Goal: Task Accomplishment & Management: Complete application form

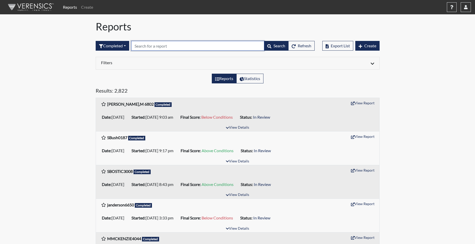
click at [146, 45] on input "text" at bounding box center [197, 46] width 133 height 10
type input "9118"
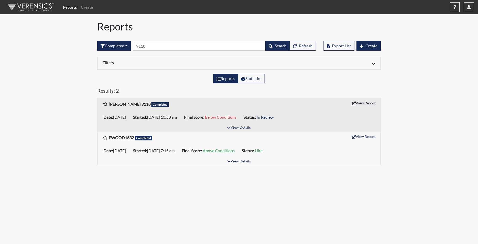
click at [364, 103] on button "View Report" at bounding box center [364, 103] width 28 height 8
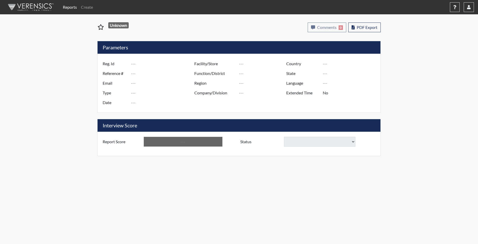
type input "[PERSON_NAME] 9118"
type input "50879"
type input "[EMAIL_ADDRESS][DOMAIN_NAME]"
type input "Corrections Pre-Employment"
type input "[DATE]"
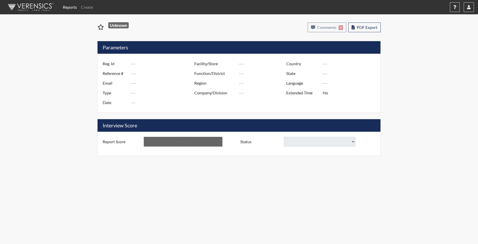
type input "[PERSON_NAME]"
type input "[GEOGRAPHIC_DATA]"
type input "[US_STATE]"
type input "English"
type input "Yes"
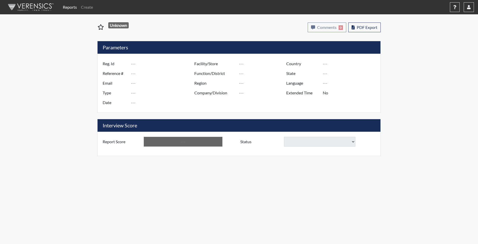
type input "Below Conditions"
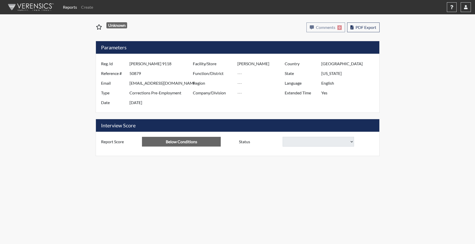
select select
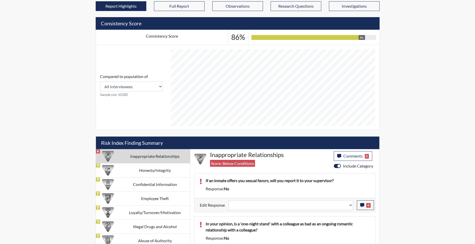
scroll to position [213, 0]
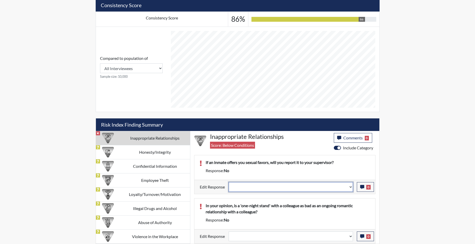
click at [349, 188] on select "Question is not relevant. Results will be updated. Reasonable explanation provi…" at bounding box center [290, 187] width 124 height 10
select select "reasonable-explanation-provided"
click at [228, 182] on select "Question is not relevant. Results will be updated. Reasonable explanation provi…" at bounding box center [290, 187] width 124 height 10
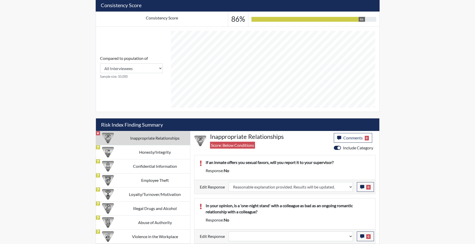
select select
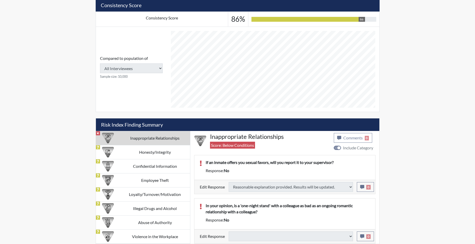
type input "Above Conditions"
select select
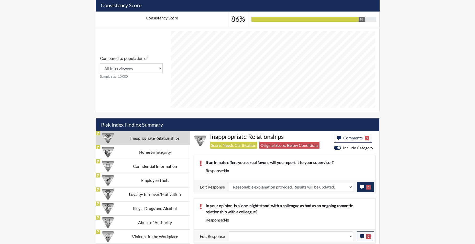
scroll to position [85, 212]
click at [363, 189] on icon "button" at bounding box center [362, 187] width 4 height 4
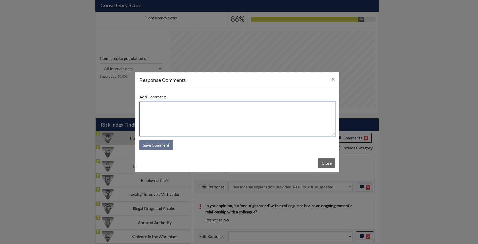
click at [261, 126] on textarea at bounding box center [238, 119] width 196 height 34
type textarea "app states yes"
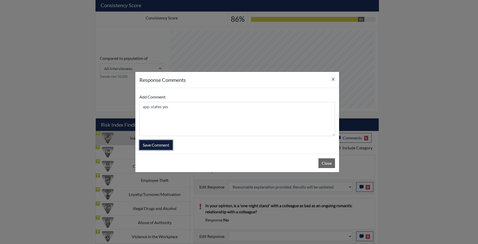
click at [165, 146] on button "Save Comment" at bounding box center [156, 145] width 33 height 10
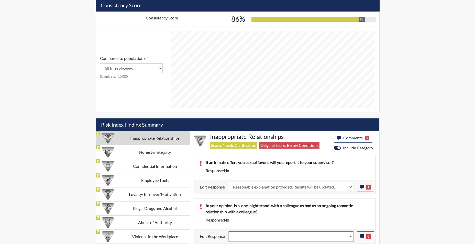
click at [350, 237] on select "Question is not relevant. Results will be updated. Reasonable explanation provi…" at bounding box center [290, 236] width 124 height 10
select select "reasonable-explanation-provided"
click at [228, 231] on select "Question is not relevant. Results will be updated. Reasonable explanation provi…" at bounding box center [290, 236] width 124 height 10
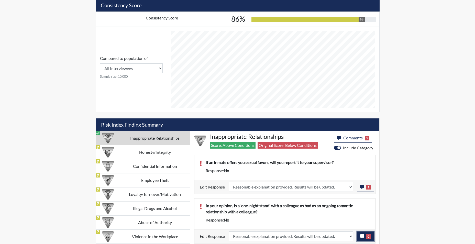
click at [361, 237] on icon "button" at bounding box center [362, 236] width 4 height 4
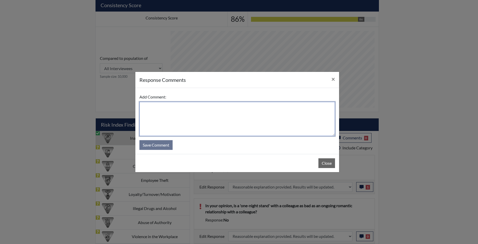
click at [197, 115] on textarea at bounding box center [238, 119] width 196 height 34
type textarea "app states yes"
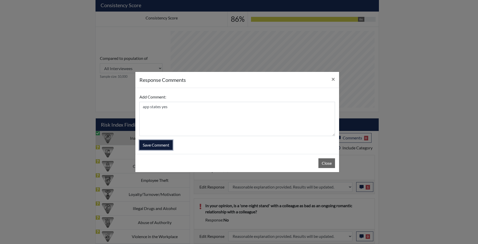
click at [163, 146] on button "Save Comment" at bounding box center [156, 145] width 33 height 10
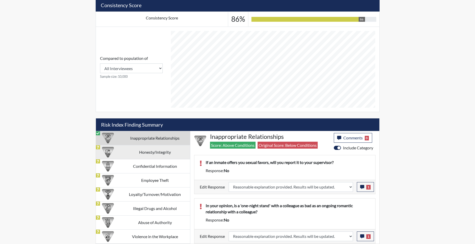
click at [156, 153] on td "Honesty/Integrity" at bounding box center [155, 152] width 70 height 14
select select
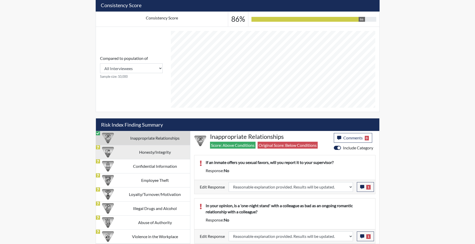
select select
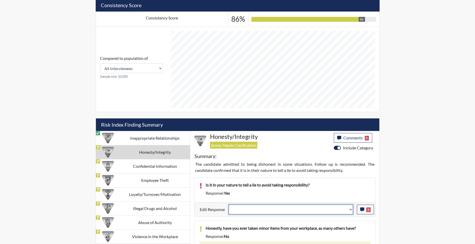
click at [349, 212] on select "Question is not relevant. Results will be updated. Reasonable explanation provi…" at bounding box center [290, 209] width 124 height 10
select select "reasonable-explanation-provided"
click at [228, 204] on select "Question is not relevant. Results will be updated. Reasonable explanation provi…" at bounding box center [290, 209] width 124 height 10
select select
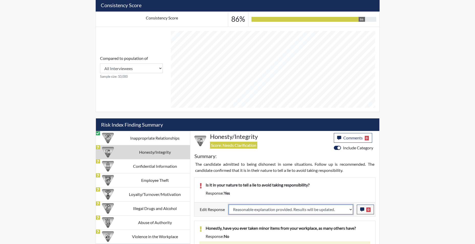
select select
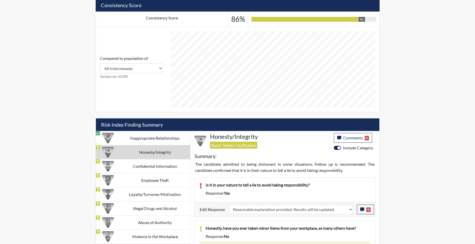
select select
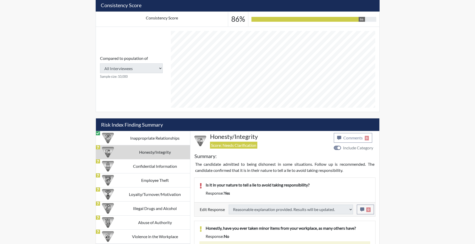
select select
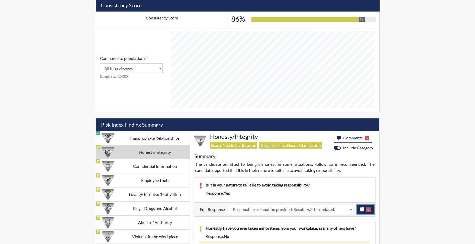
click at [361, 209] on icon "button" at bounding box center [362, 209] width 4 height 4
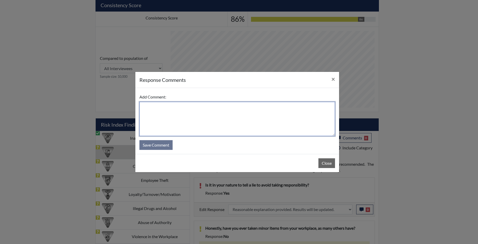
click at [215, 118] on textarea at bounding box center [238, 119] width 196 height 34
type textarea "app states no"
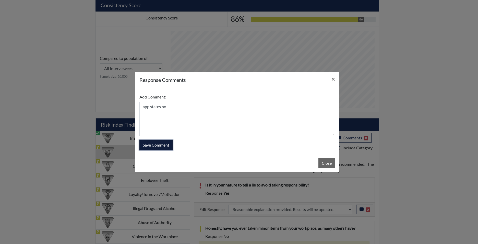
click at [159, 147] on button "Save Comment" at bounding box center [156, 145] width 33 height 10
select select
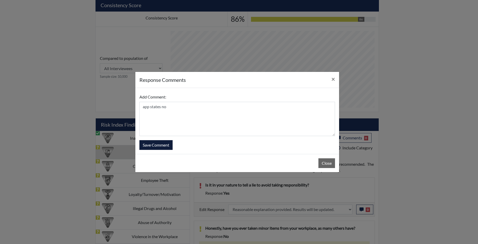
select select
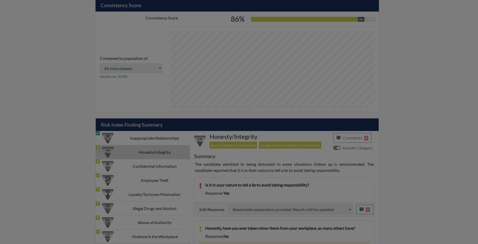
select select
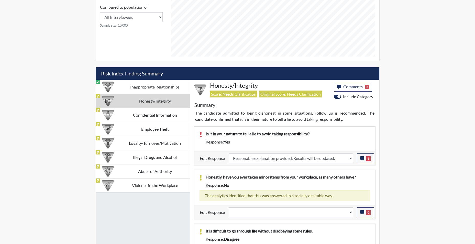
scroll to position [290, 0]
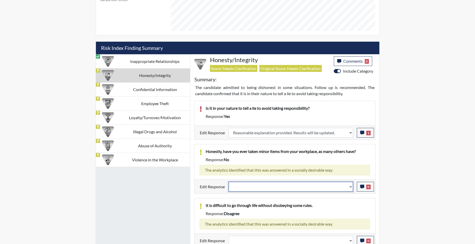
click at [350, 188] on select "Question is not relevant. Results will be updated. Reasonable explanation provi…" at bounding box center [290, 187] width 124 height 10
select select "reasonable-explanation-provided"
click at [228, 182] on select "Question is not relevant. Results will be updated. Reasonable explanation provi…" at bounding box center [290, 187] width 124 height 10
select select
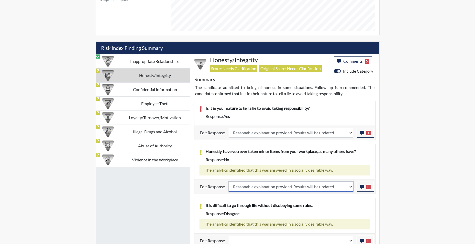
select select
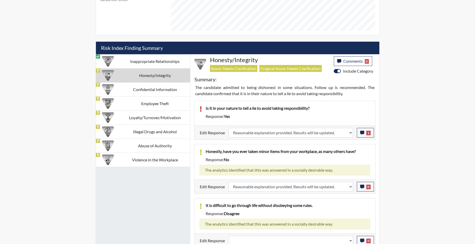
select select
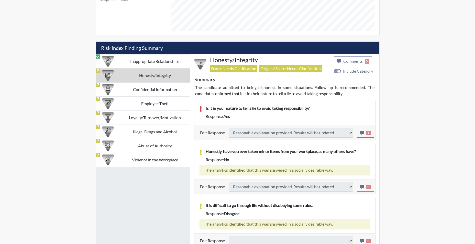
select select
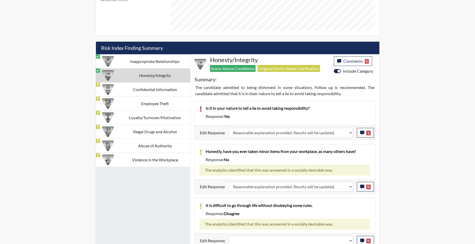
scroll to position [85, 212]
click at [349, 240] on select "Question is not relevant. Results will be updated. Reasonable explanation provi…" at bounding box center [290, 241] width 124 height 10
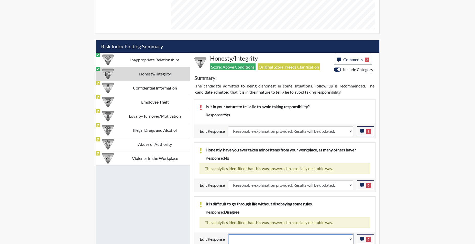
select select "reasonable-explanation-provided"
click at [228, 234] on select "Question is not relevant. Results will be updated. Reasonable explanation provi…" at bounding box center [290, 239] width 124 height 10
select select
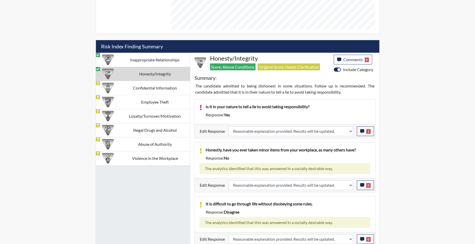
select select
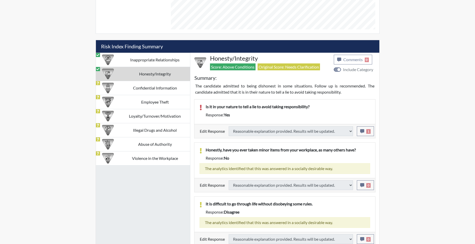
select select
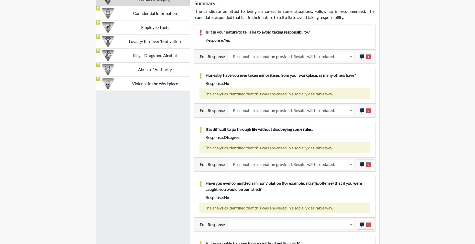
scroll to position [368, 0]
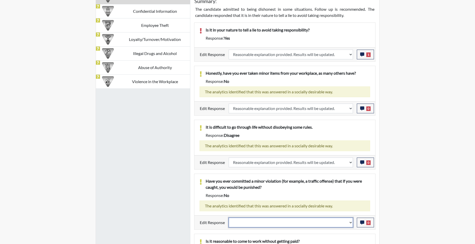
click at [349, 226] on select "Question is not relevant. Results will be updated. Reasonable explanation provi…" at bounding box center [290, 222] width 124 height 10
select select "reasonable-explanation-provided"
click at [228, 217] on select "Question is not relevant. Results will be updated. Reasonable explanation provi…" at bounding box center [290, 222] width 124 height 10
select select
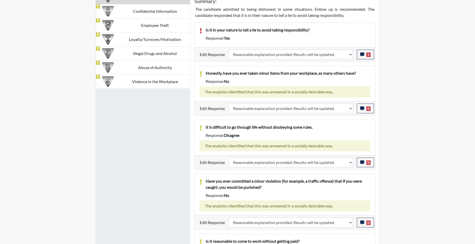
select select
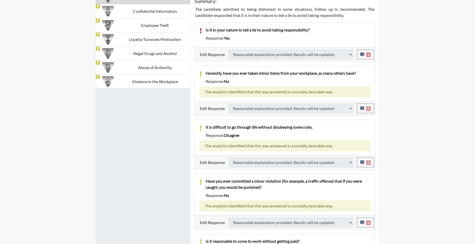
select select
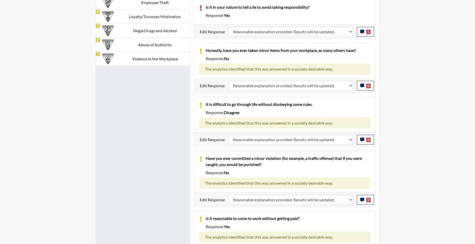
scroll to position [419, 0]
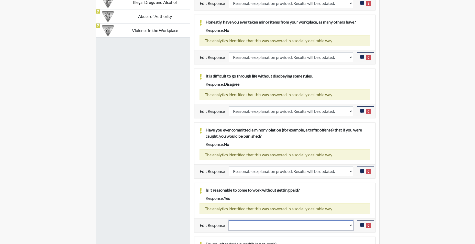
click at [350, 228] on select "Question is not relevant. Results will be updated. Reasonable explanation provi…" at bounding box center [290, 225] width 124 height 10
select select "reasonable-explanation-provided"
click at [228, 220] on select "Question is not relevant. Results will be updated. Reasonable explanation provi…" at bounding box center [290, 225] width 124 height 10
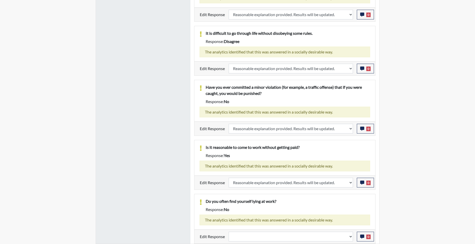
scroll to position [85, 212]
click at [351, 237] on select "Question is not relevant. Results will be updated. Reasonable explanation provi…" at bounding box center [290, 237] width 124 height 10
select select "reasonable-explanation-provided"
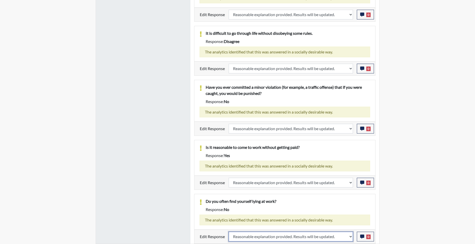
click at [228, 232] on select "Question is not relevant. Results will be updated. Reasonable explanation provi…" at bounding box center [290, 237] width 124 height 10
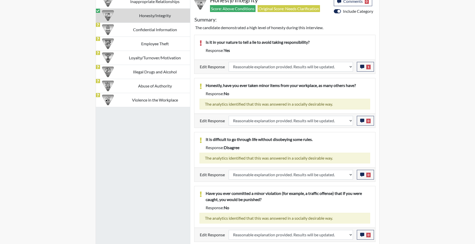
scroll to position [277, 0]
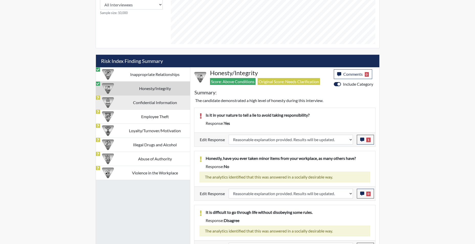
click at [167, 103] on td "Confidential Information" at bounding box center [155, 102] width 70 height 14
select select
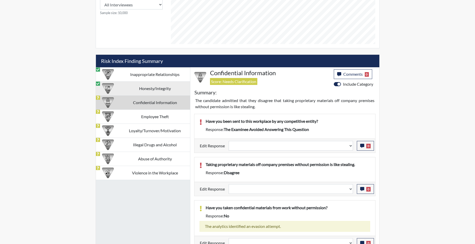
click at [162, 87] on td "Honesty/Integrity" at bounding box center [155, 88] width 70 height 14
select select "reasonable-explanation-provided"
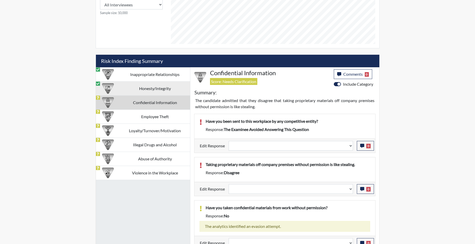
select select "reasonable-explanation-provided"
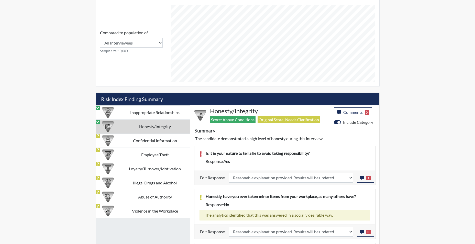
scroll to position [252, 0]
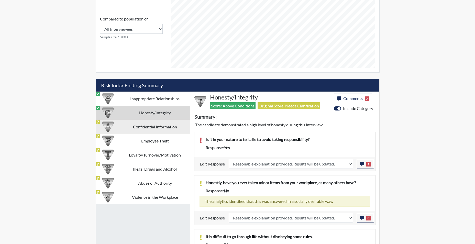
click at [158, 125] on td "Confidential Information" at bounding box center [155, 127] width 70 height 14
select select
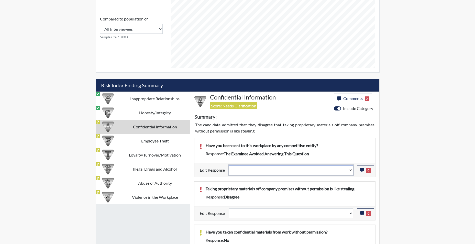
click at [349, 170] on select "Question is not relevant. Results will be updated. Reasonable explanation provi…" at bounding box center [290, 170] width 124 height 10
select select "reasonable-explanation-provided"
click at [228, 165] on select "Question is not relevant. Results will be updated. Reasonable explanation provi…" at bounding box center [290, 170] width 124 height 10
select select
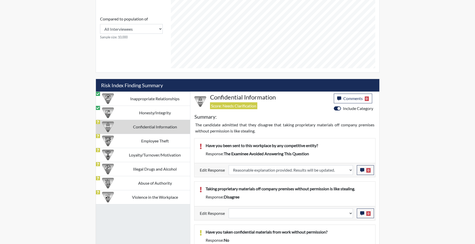
select select
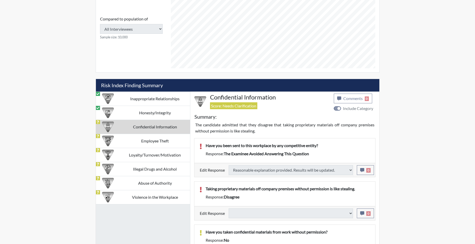
click at [331, 182] on div "Taking proprietary materials off company premises without permission is like st…" at bounding box center [284, 193] width 181 height 25
select select
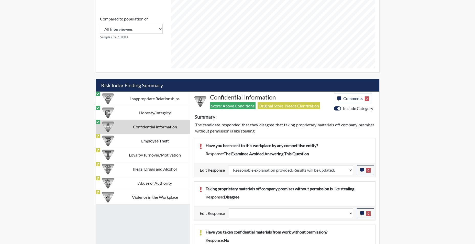
scroll to position [85, 212]
click at [360, 170] on icon "button" at bounding box center [362, 170] width 4 height 4
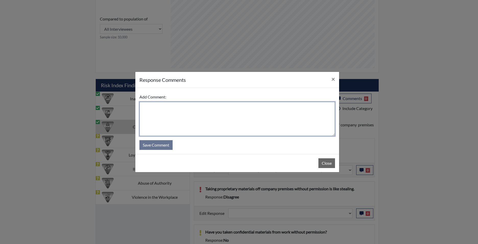
click at [236, 109] on textarea at bounding box center [238, 119] width 196 height 34
type textarea "app states no"
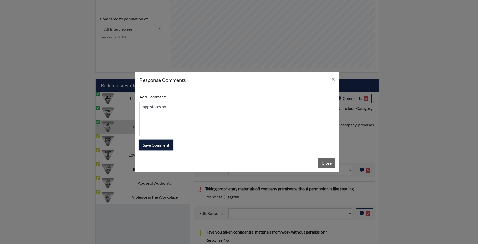
click at [160, 143] on button "Save Comment" at bounding box center [156, 145] width 33 height 10
select select
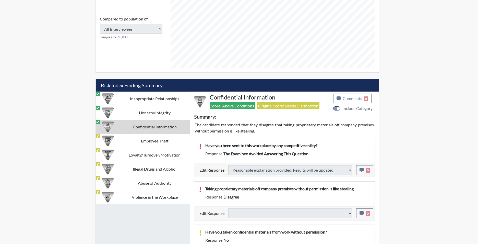
select select
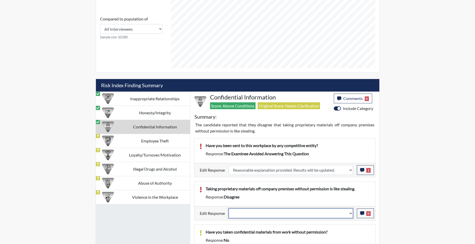
click at [351, 215] on select "Question is not relevant. Results will be updated. Reasonable explanation provi…" at bounding box center [290, 213] width 124 height 10
select select "reasonable-explanation-provided"
click at [228, 208] on select "Question is not relevant. Results will be updated. Reasonable explanation provi…" at bounding box center [290, 213] width 124 height 10
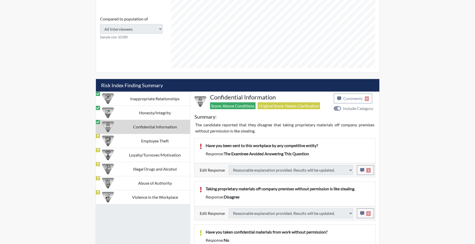
select select
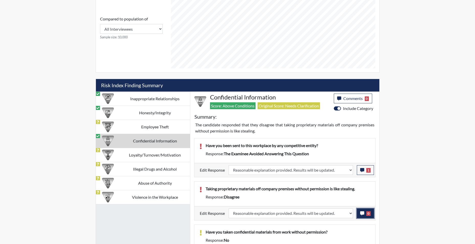
click at [361, 213] on icon "button" at bounding box center [362, 213] width 4 height 4
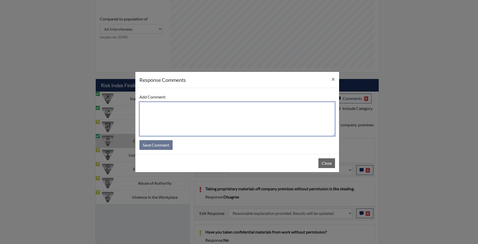
click at [227, 107] on textarea at bounding box center [238, 119] width 196 height 34
type textarea "app agrees"
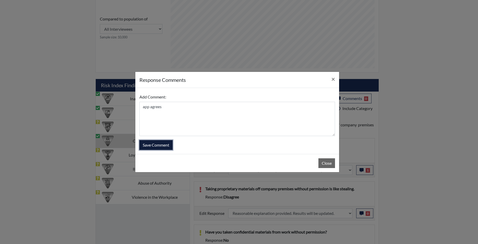
click at [158, 144] on button "Save Comment" at bounding box center [156, 145] width 33 height 10
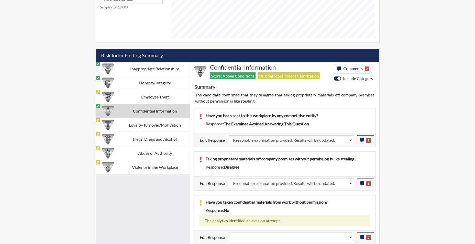
scroll to position [283, 0]
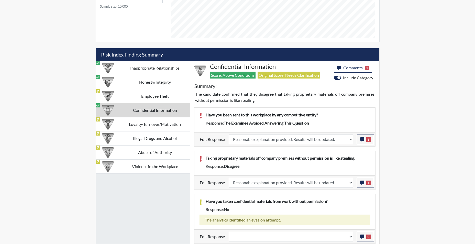
click at [354, 238] on div "Question is not relevant. Results will be updated. Reasonable explanation provi…" at bounding box center [291, 237] width 132 height 10
click at [351, 238] on select "Question is not relevant. Results will be updated. Reasonable explanation provi…" at bounding box center [290, 237] width 124 height 10
select select "reasonable-explanation-provided"
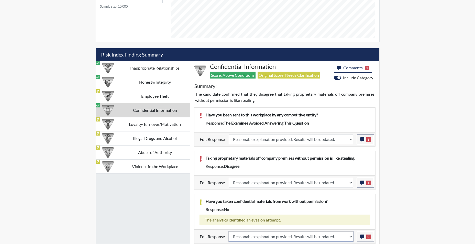
click at [228, 232] on select "Question is not relevant. Results will be updated. Reasonable explanation provi…" at bounding box center [290, 237] width 124 height 10
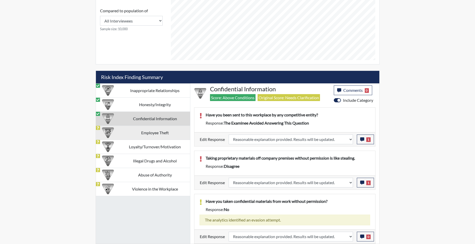
scroll to position [85, 212]
click at [159, 134] on td "Employee Theft" at bounding box center [155, 132] width 70 height 14
select select
select select "reasonable-explanation-provided"
select select
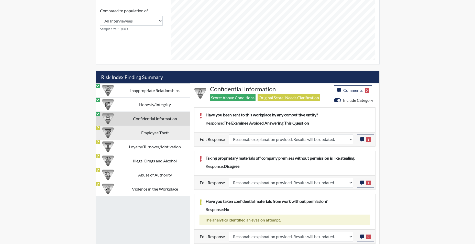
select select
select select "reasonable-explanation-provided"
select select
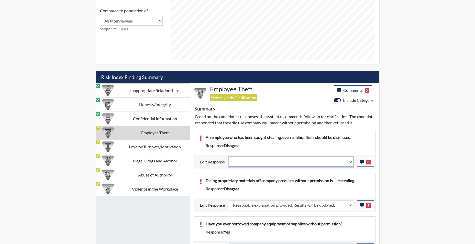
click at [349, 163] on select "Question is not relevant. Results will be updated. Reasonable explanation provi…" at bounding box center [290, 162] width 124 height 10
select select "reasonable-explanation-provided"
click at [228, 157] on select "Question is not relevant. Results will be updated. Reasonable explanation provi…" at bounding box center [290, 162] width 124 height 10
select select
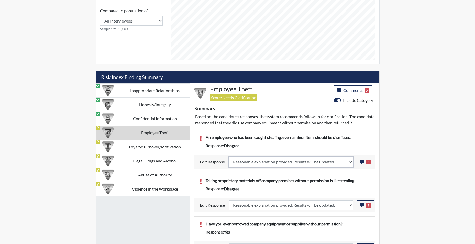
select select
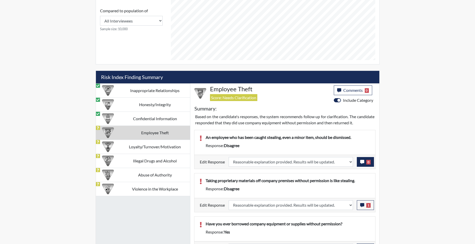
select select
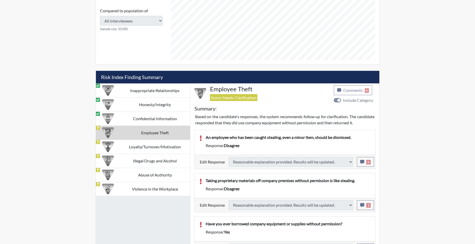
select select
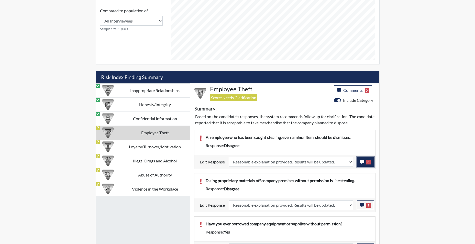
click at [362, 161] on icon "button" at bounding box center [362, 162] width 4 height 4
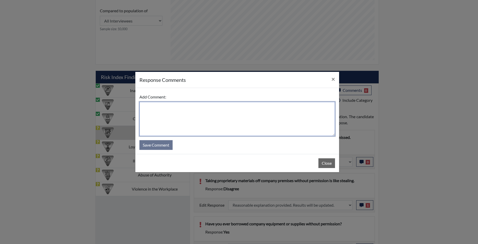
click at [245, 109] on textarea at bounding box center [238, 119] width 196 height 34
type textarea "app agrees"
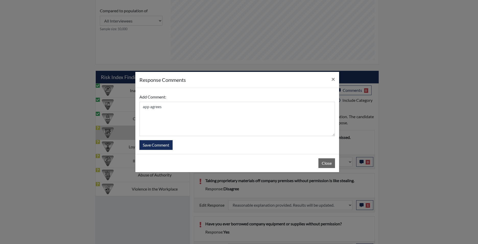
click at [155, 140] on form "Add Comment: app agrees Save Comment" at bounding box center [238, 121] width 196 height 58
click at [158, 147] on button "Save Comment" at bounding box center [156, 145] width 33 height 10
select select
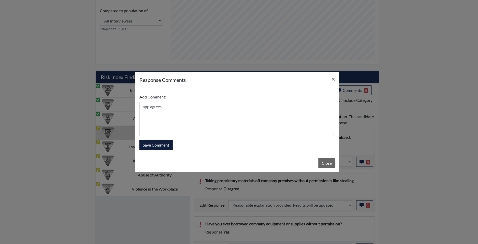
select select
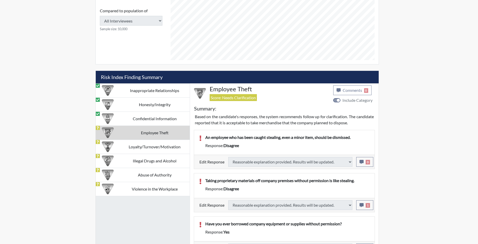
select select
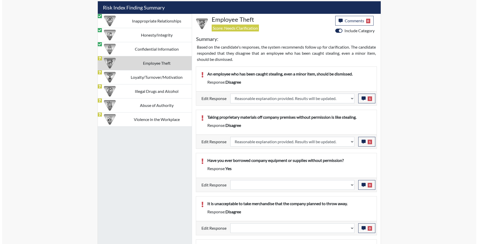
scroll to position [337, 0]
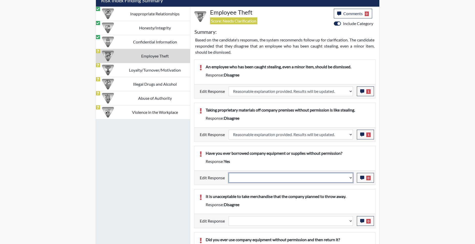
click at [349, 180] on select "Question is not relevant. Results will be updated. Reasonable explanation provi…" at bounding box center [290, 178] width 124 height 10
select select "reasonable-explanation-provided"
click at [228, 173] on select "Question is not relevant. Results will be updated. Reasonable explanation provi…" at bounding box center [290, 178] width 124 height 10
select select
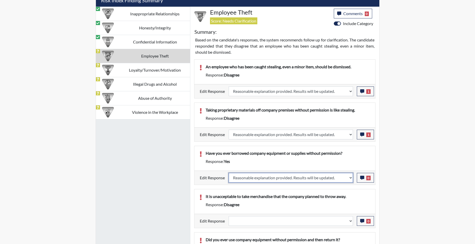
select select
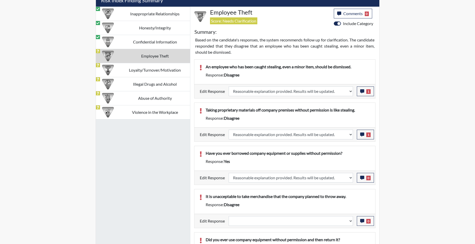
select select
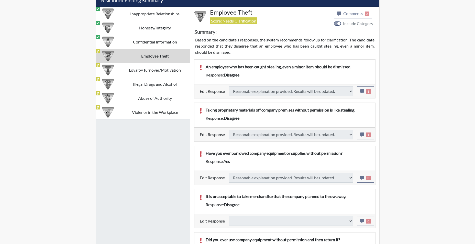
select select
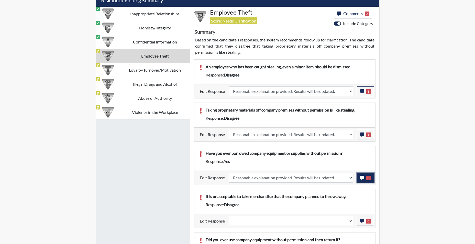
click at [362, 179] on icon "button" at bounding box center [362, 178] width 4 height 4
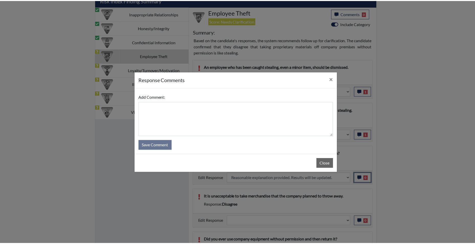
scroll to position [85, 212]
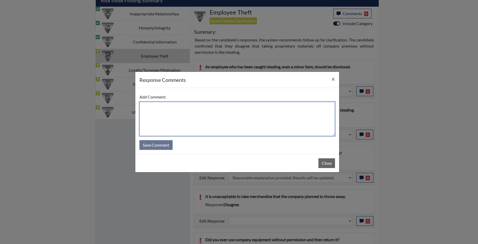
click at [230, 119] on textarea at bounding box center [238, 119] width 196 height 34
type textarea "app states no"
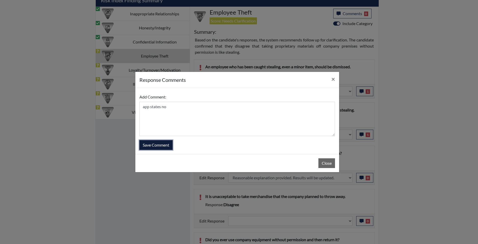
click at [150, 144] on button "Save Comment" at bounding box center [156, 145] width 33 height 10
select select
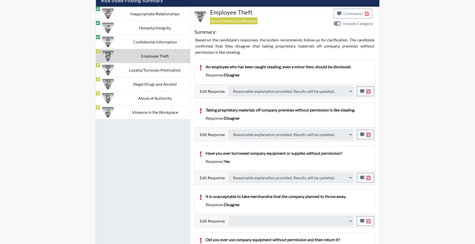
select select
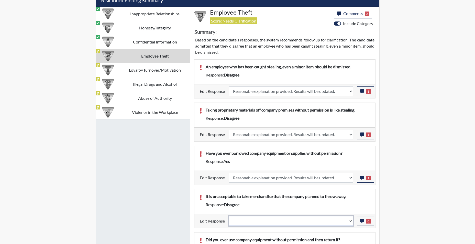
click at [349, 222] on select "Question is not relevant. Results will be updated. Reasonable explanation provi…" at bounding box center [290, 221] width 124 height 10
select select "reasonable-explanation-provided"
click at [228, 216] on select "Question is not relevant. Results will be updated. Reasonable explanation provi…" at bounding box center [290, 221] width 124 height 10
select select
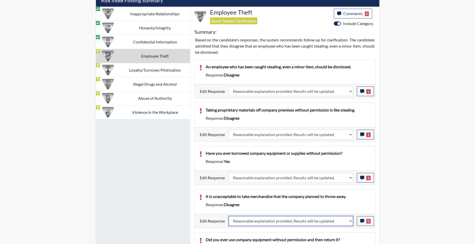
select select
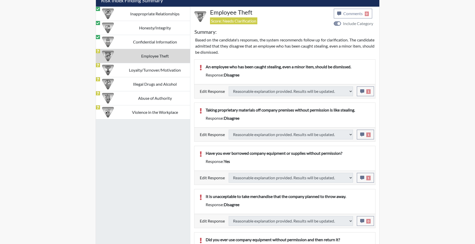
select select
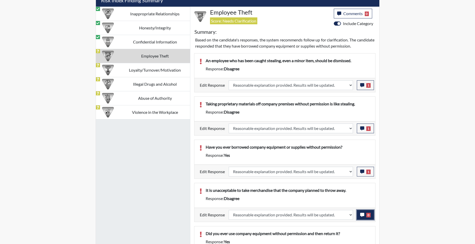
click at [360, 214] on icon "button" at bounding box center [362, 215] width 4 height 4
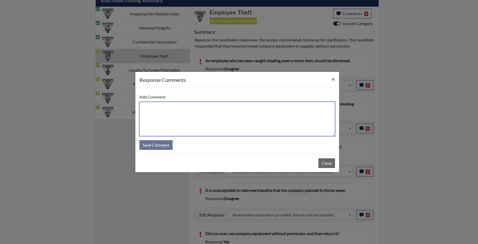
click at [196, 124] on textarea at bounding box center [238, 119] width 196 height 34
type textarea "app agrees"
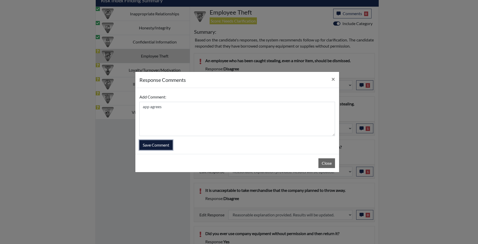
click at [157, 145] on button "Save Comment" at bounding box center [156, 145] width 33 height 10
select select
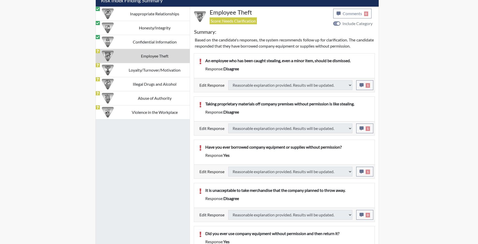
select select
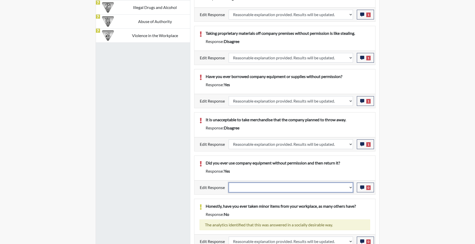
click at [351, 189] on select "Question is not relevant. Results will be updated. Reasonable explanation provi…" at bounding box center [290, 187] width 124 height 10
select select "reasonable-explanation-provided"
click at [228, 182] on select "Question is not relevant. Results will be updated. Reasonable explanation provi…" at bounding box center [290, 187] width 124 height 10
select select
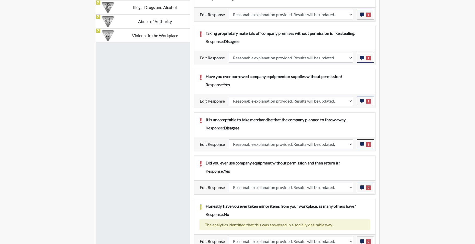
select select
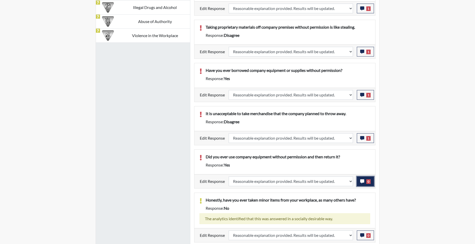
click at [362, 181] on icon "button" at bounding box center [362, 181] width 4 height 4
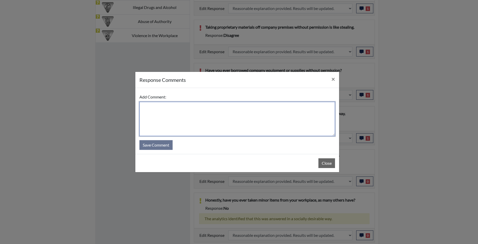
click at [243, 119] on textarea at bounding box center [238, 119] width 196 height 34
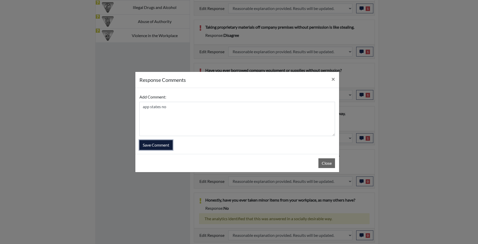
drag, startPoint x: 154, startPoint y: 145, endPoint x: 157, endPoint y: 147, distance: 3.5
click at [154, 145] on button "Save Comment" at bounding box center [156, 145] width 33 height 10
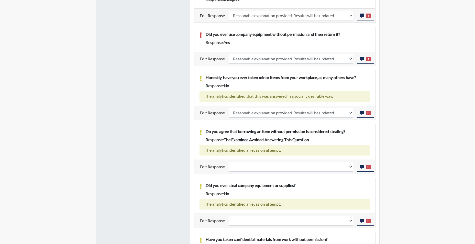
scroll to position [567, 0]
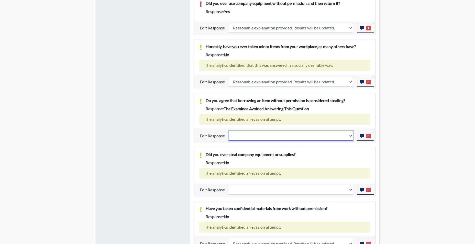
click at [351, 140] on select "Question is not relevant. Results will be updated. Reasonable explanation provi…" at bounding box center [290, 136] width 124 height 10
click at [228, 131] on select "Question is not relevant. Results will be updated. Reasonable explanation provi…" at bounding box center [290, 136] width 124 height 10
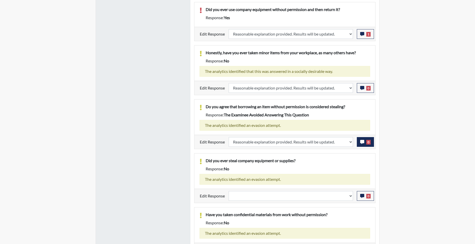
scroll to position [85, 212]
click at [362, 142] on icon "button" at bounding box center [362, 142] width 4 height 4
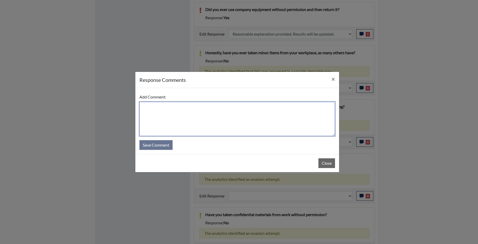
click at [273, 117] on textarea at bounding box center [238, 119] width 196 height 34
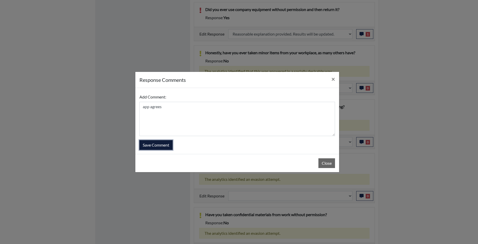
click at [152, 147] on button "Save Comment" at bounding box center [156, 145] width 33 height 10
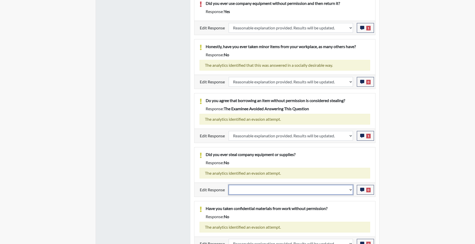
click at [349, 190] on select "Question is not relevant. Results will be updated. Reasonable explanation provi…" at bounding box center [290, 190] width 124 height 10
click at [228, 185] on select "Question is not relevant. Results will be updated. Reasonable explanation provi…" at bounding box center [290, 190] width 124 height 10
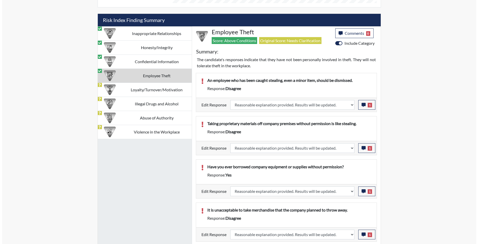
scroll to position [242, 0]
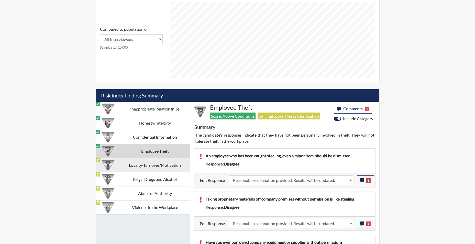
click at [155, 164] on td "Loyalty/Turnover/Motivation" at bounding box center [155, 165] width 70 height 14
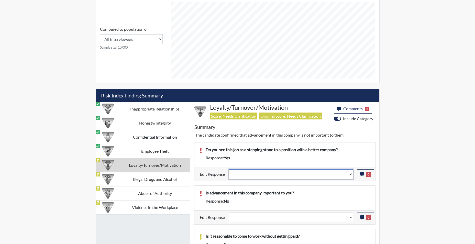
click at [351, 174] on select "Question is not relevant. Results will be updated. Reasonable explanation provi…" at bounding box center [290, 174] width 124 height 10
click at [228, 169] on select "Question is not relevant. Results will be updated. Reasonable explanation provi…" at bounding box center [290, 174] width 124 height 10
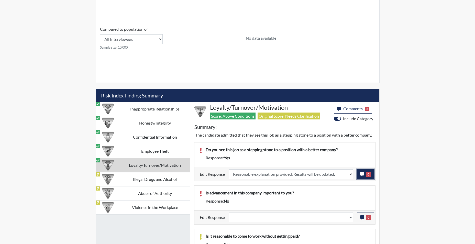
click at [362, 174] on icon "button" at bounding box center [362, 174] width 4 height 4
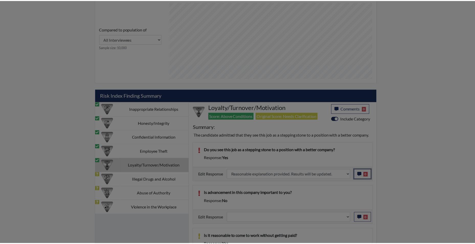
scroll to position [85, 212]
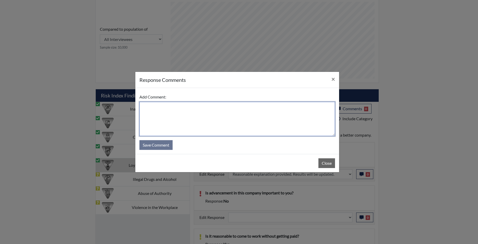
click at [220, 120] on textarea at bounding box center [238, 119] width 196 height 34
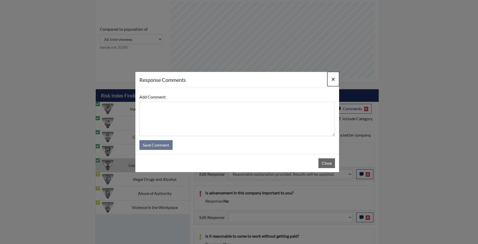
click at [334, 78] on span "×" at bounding box center [334, 78] width 4 height 7
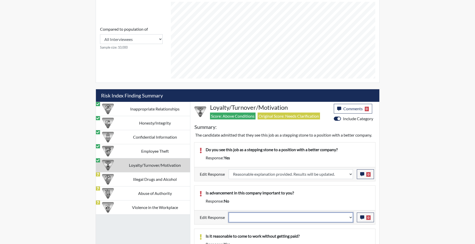
click at [351, 219] on select "Question is not relevant. Results will be updated. Reasonable explanation provi…" at bounding box center [290, 217] width 124 height 10
click at [228, 212] on select "Question is not relevant. Results will be updated. Reasonable explanation provi…" at bounding box center [290, 217] width 124 height 10
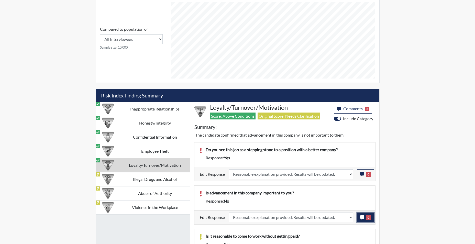
click at [363, 217] on icon "button" at bounding box center [362, 217] width 4 height 4
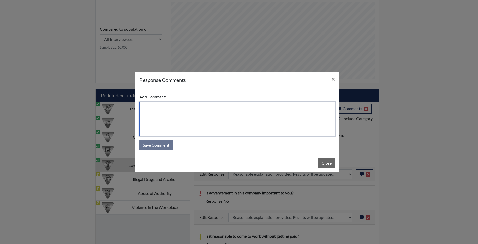
click at [244, 123] on textarea at bounding box center [238, 119] width 196 height 34
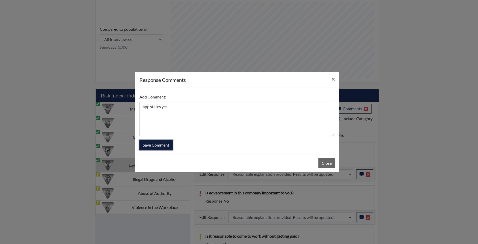
click at [157, 143] on button "Save Comment" at bounding box center [156, 145] width 33 height 10
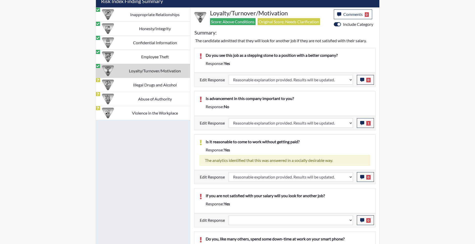
scroll to position [363, 0]
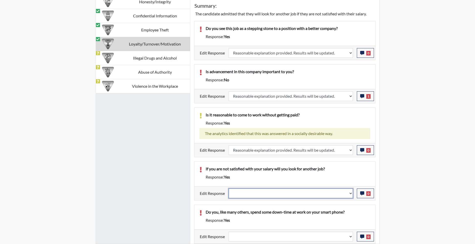
click at [351, 194] on select "Question is not relevant. Results will be updated. Reasonable explanation provi…" at bounding box center [290, 193] width 124 height 10
click at [228, 188] on select "Question is not relevant. Results will be updated. Reasonable explanation provi…" at bounding box center [290, 193] width 124 height 10
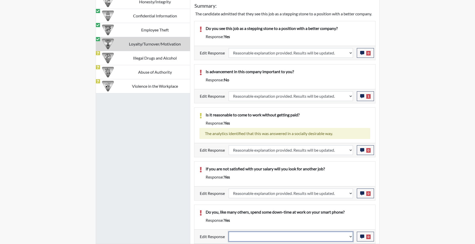
click at [351, 237] on select "Question is not relevant. Results will be updated. Reasonable explanation provi…" at bounding box center [290, 237] width 124 height 10
click at [228, 232] on select "Question is not relevant. Results will be updated. Reasonable explanation provi…" at bounding box center [290, 237] width 124 height 10
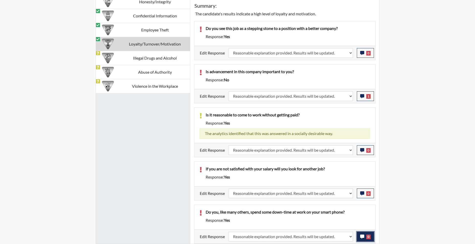
click at [362, 237] on icon "button" at bounding box center [362, 236] width 4 height 4
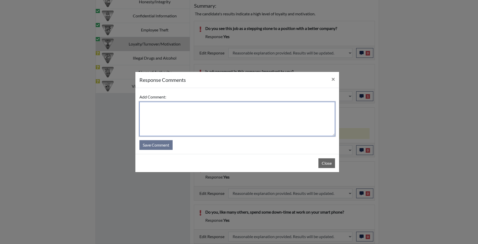
click at [248, 120] on textarea at bounding box center [238, 119] width 196 height 34
click at [218, 113] on textarea at bounding box center [238, 119] width 196 height 34
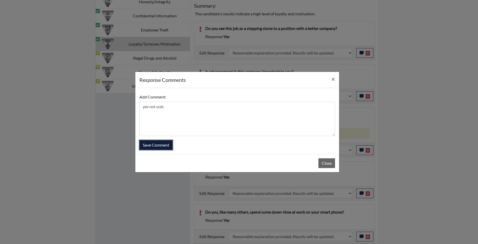
click at [162, 149] on button "Save Comment" at bounding box center [156, 145] width 33 height 10
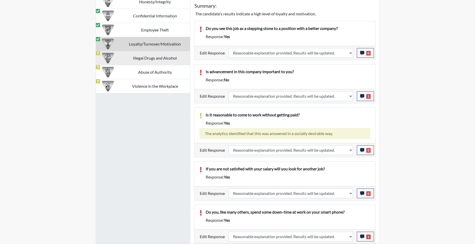
click at [155, 58] on td "Illegal Drugs and Alcohol" at bounding box center [155, 58] width 70 height 14
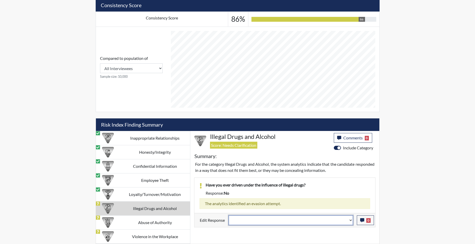
click at [352, 220] on select "Question is not relevant. Results will be updated. Reasonable explanation provi…" at bounding box center [290, 220] width 124 height 10
click at [228, 215] on select "Question is not relevant. Results will be updated. Reasonable explanation provi…" at bounding box center [290, 220] width 124 height 10
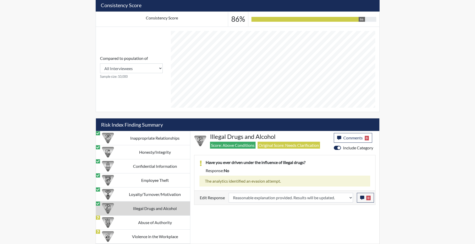
scroll to position [85, 212]
click at [152, 221] on td "Abuse of Authority" at bounding box center [155, 222] width 70 height 14
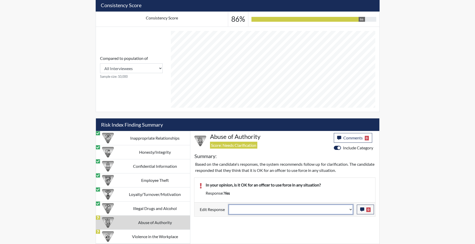
click at [349, 211] on select "Question is not relevant. Results will be updated. Reasonable explanation provi…" at bounding box center [290, 209] width 124 height 10
click at [228, 204] on select "Question is not relevant. Results will be updated. Reasonable explanation provi…" at bounding box center [290, 209] width 124 height 10
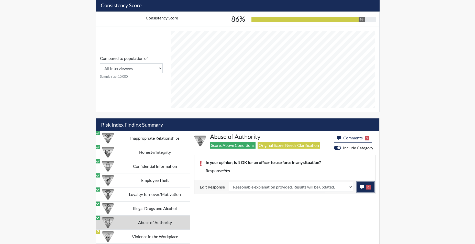
click at [362, 185] on icon "button" at bounding box center [362, 187] width 4 height 4
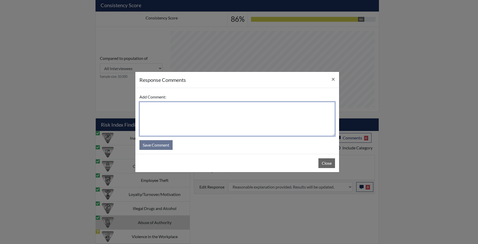
click at [181, 127] on textarea at bounding box center [238, 119] width 196 height 34
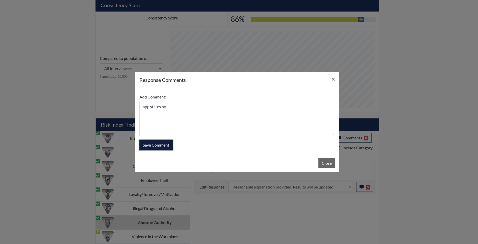
click at [163, 145] on button "Save Comment" at bounding box center [156, 145] width 33 height 10
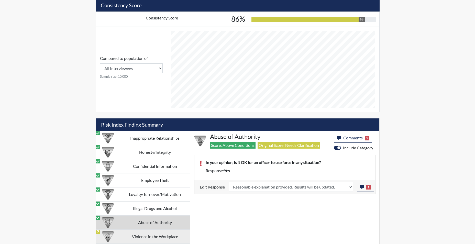
click at [149, 235] on td "Violence in the Workplace" at bounding box center [155, 236] width 70 height 14
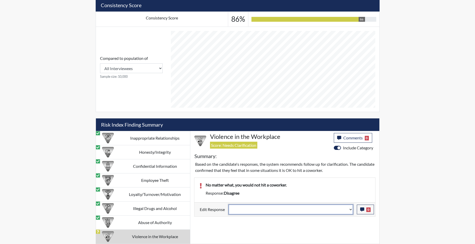
click at [351, 210] on select "Question is not relevant. Results will be updated. Reasonable explanation provi…" at bounding box center [290, 209] width 124 height 10
click at [228, 204] on select "Question is not relevant. Results will be updated. Reasonable explanation provi…" at bounding box center [290, 209] width 124 height 10
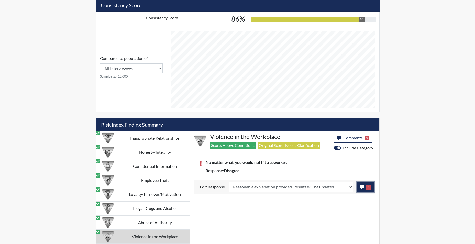
click at [362, 187] on icon "button" at bounding box center [362, 187] width 4 height 4
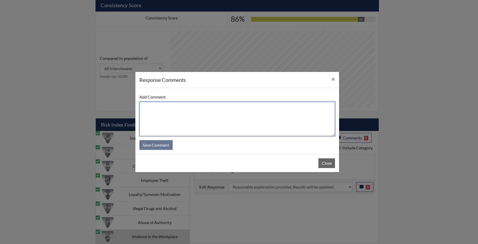
click at [202, 128] on textarea at bounding box center [238, 119] width 196 height 34
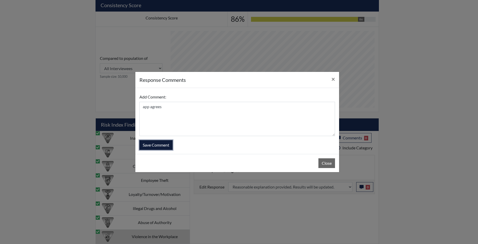
click at [157, 147] on button "Save Comment" at bounding box center [156, 145] width 33 height 10
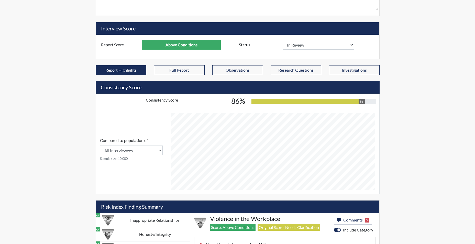
scroll to position [0, 0]
